Goal: Task Accomplishment & Management: Use online tool/utility

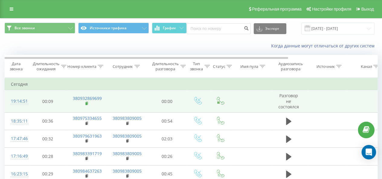
click at [86, 103] on rect at bounding box center [86, 103] width 2 height 3
